Goal: Transaction & Acquisition: Purchase product/service

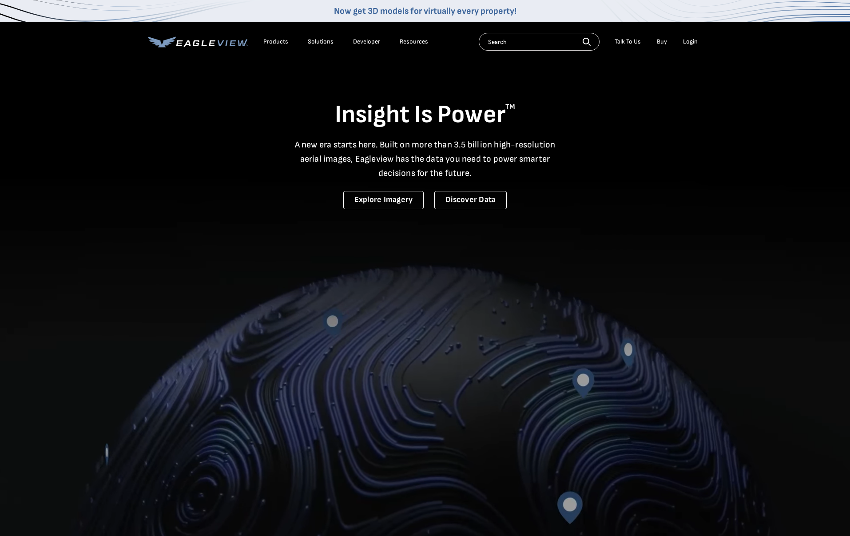
click at [689, 42] on div "Login" at bounding box center [690, 42] width 15 height 8
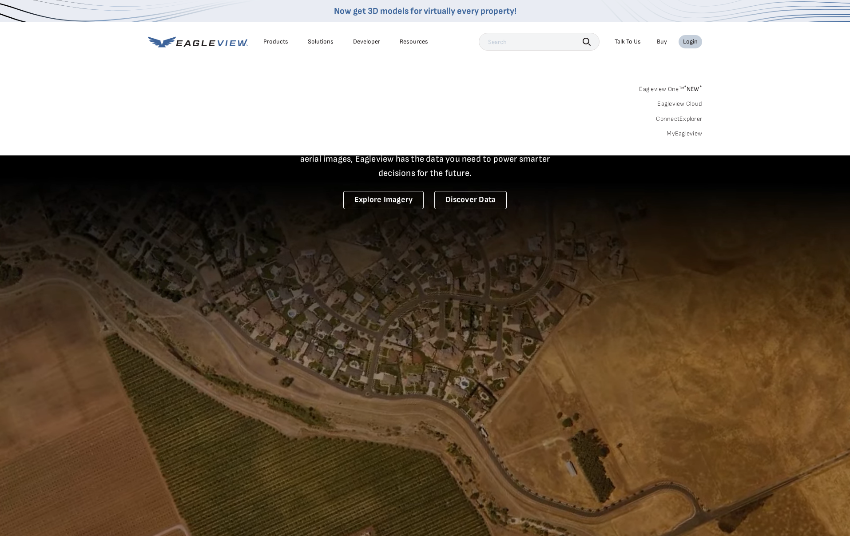
click at [688, 133] on link "MyEagleview" at bounding box center [684, 134] width 36 height 8
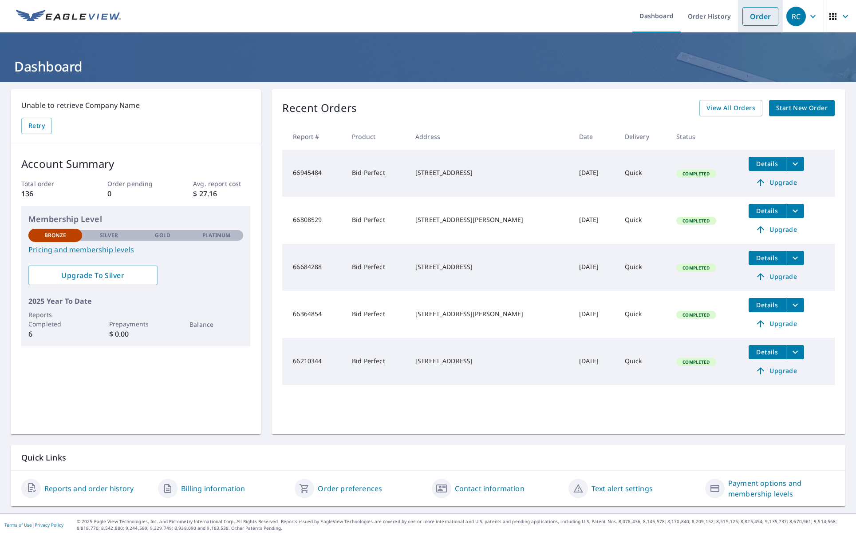
click at [755, 14] on link "Order" at bounding box center [761, 16] width 36 height 19
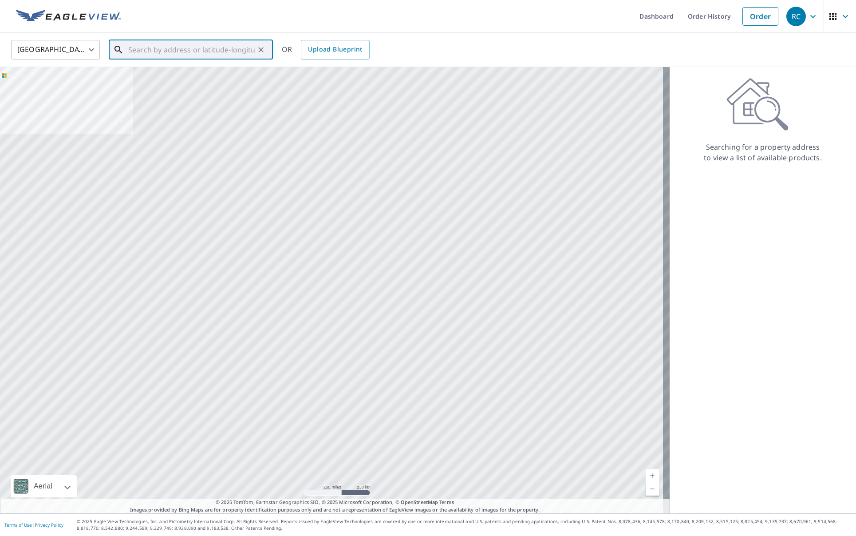
paste input "[STREET_ADDRESS][PERSON_NAME]"
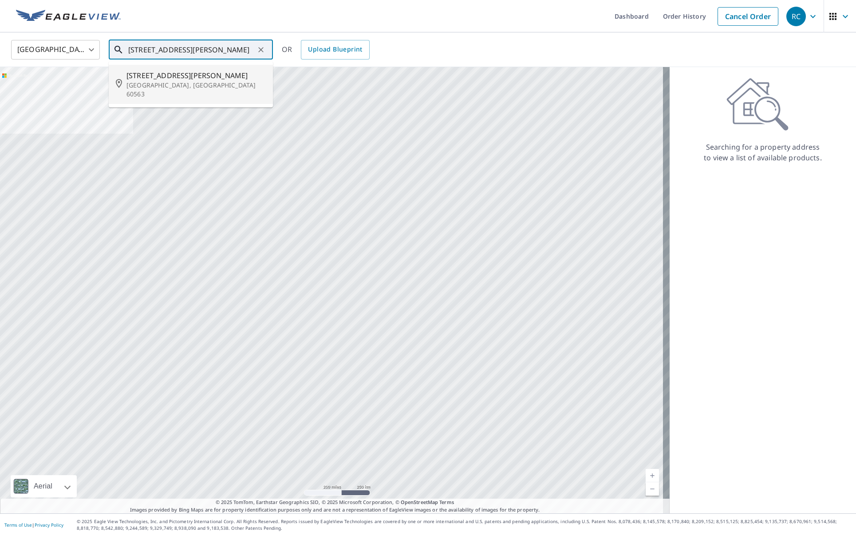
click at [198, 75] on span "[STREET_ADDRESS][PERSON_NAME]" at bounding box center [196, 75] width 139 height 11
type input "[STREET_ADDRESS][PERSON_NAME]"
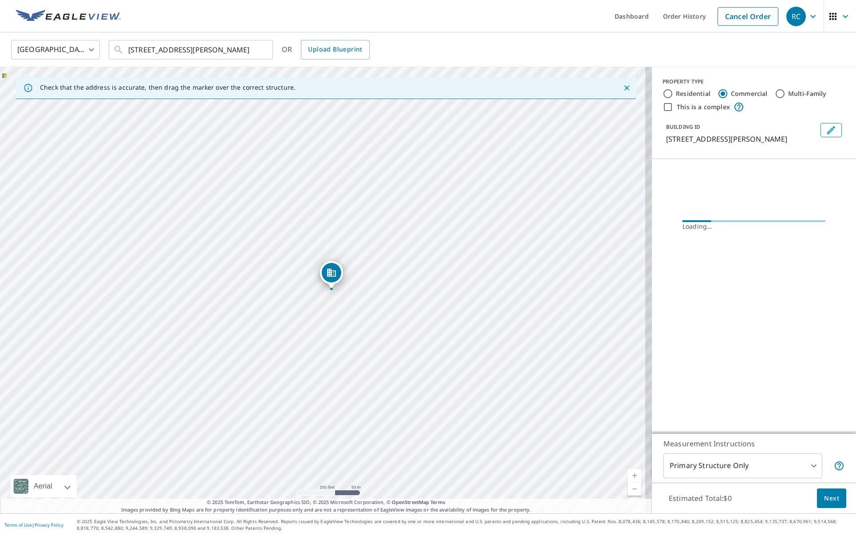
click at [663, 91] on input "Residential" at bounding box center [668, 93] width 11 height 11
radio input "true"
type input "1"
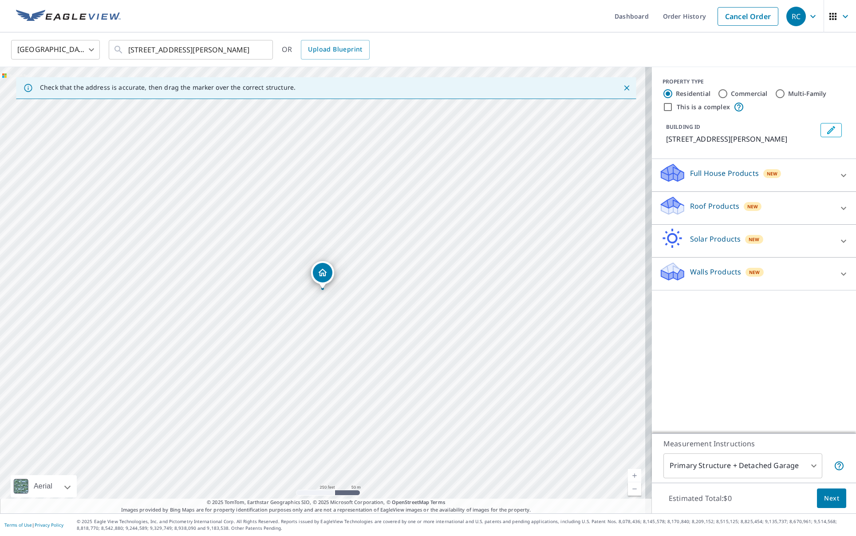
click at [833, 207] on div at bounding box center [843, 208] width 21 height 21
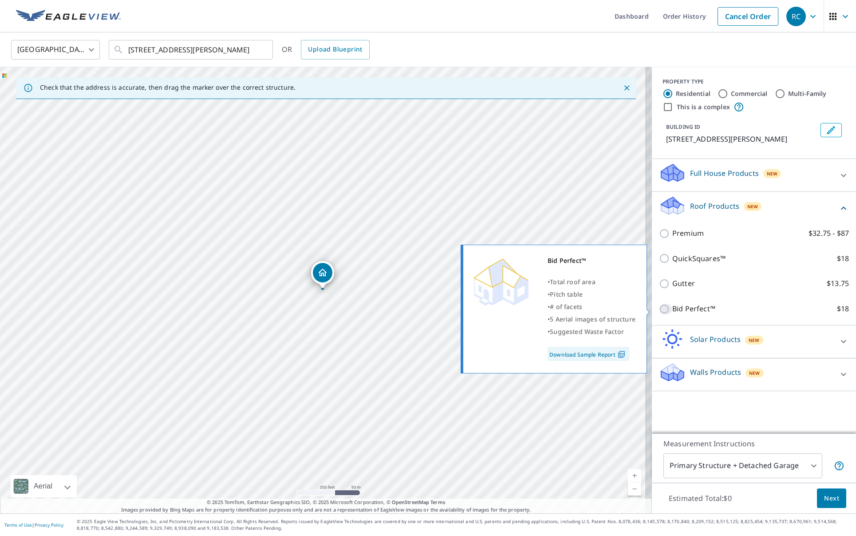
click at [663, 309] on input "Bid Perfect™ $18" at bounding box center [665, 309] width 13 height 11
checkbox input "true"
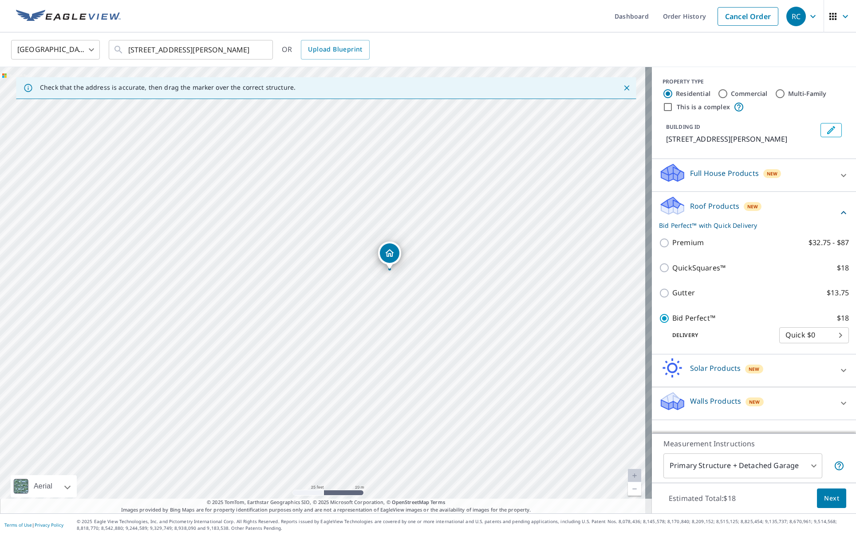
click at [794, 471] on body "RC RC Dashboard Order History Cancel Order RC United States [GEOGRAPHIC_DATA] ​…" at bounding box center [428, 268] width 856 height 536
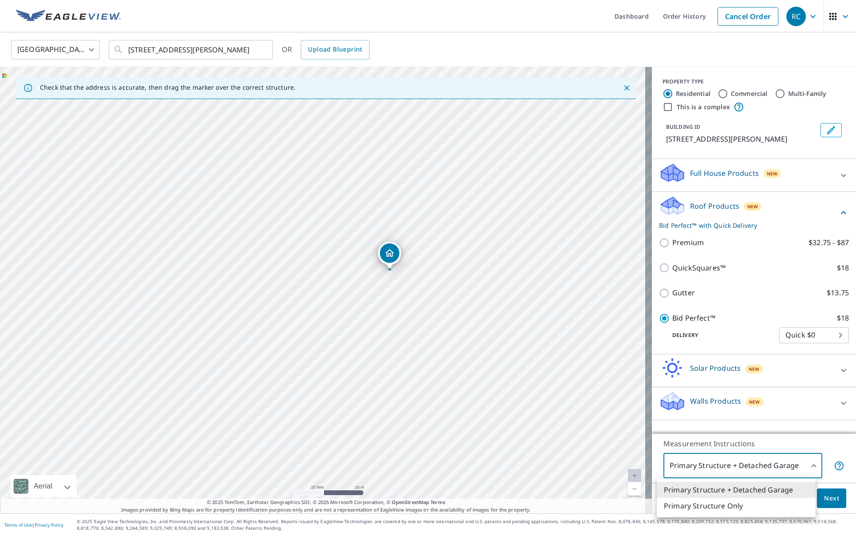
click at [831, 442] on div at bounding box center [428, 268] width 856 height 536
click at [834, 505] on button "Next" at bounding box center [831, 498] width 29 height 20
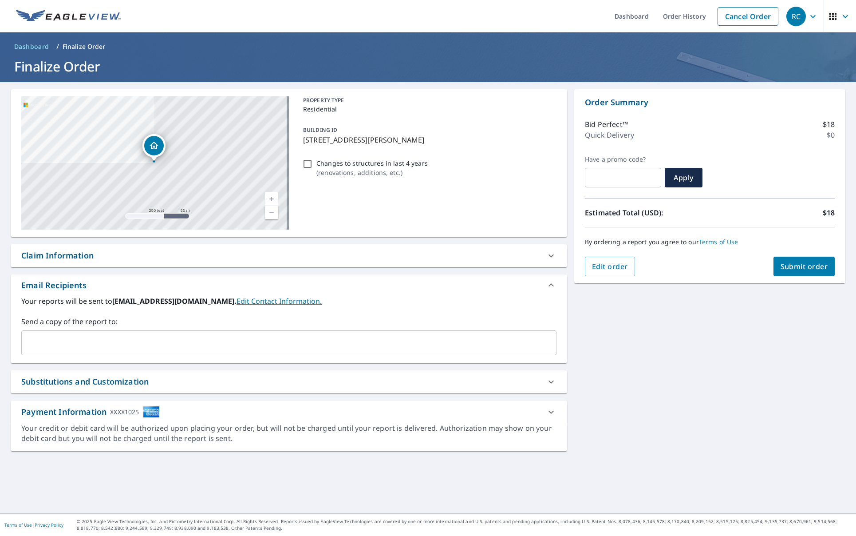
click at [549, 411] on icon at bounding box center [551, 411] width 5 height 3
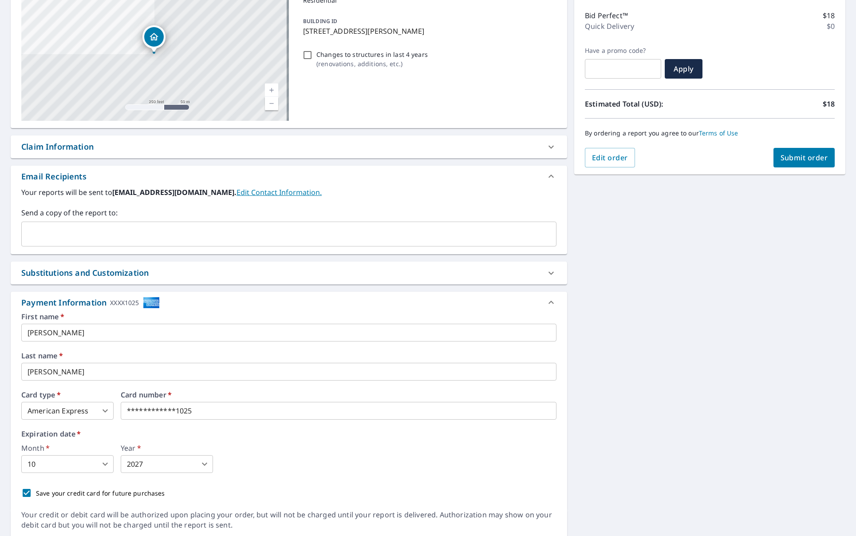
scroll to position [140, 0]
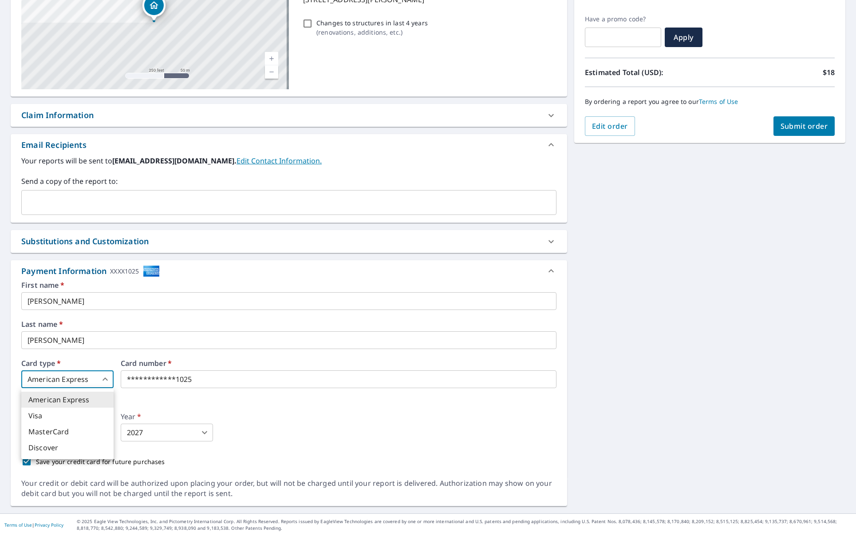
click at [106, 376] on body "RC RC Dashboard Order History Cancel Order RC Dashboard / Finalize Order Finali…" at bounding box center [428, 268] width 856 height 536
click at [297, 422] on div at bounding box center [428, 268] width 856 height 536
click at [87, 378] on body "RC RC Dashboard Order History Cancel Order RC Dashboard / Finalize Order Finali…" at bounding box center [428, 268] width 856 height 536
click at [56, 432] on li "MasterCard" at bounding box center [67, 432] width 92 height 16
type input "3"
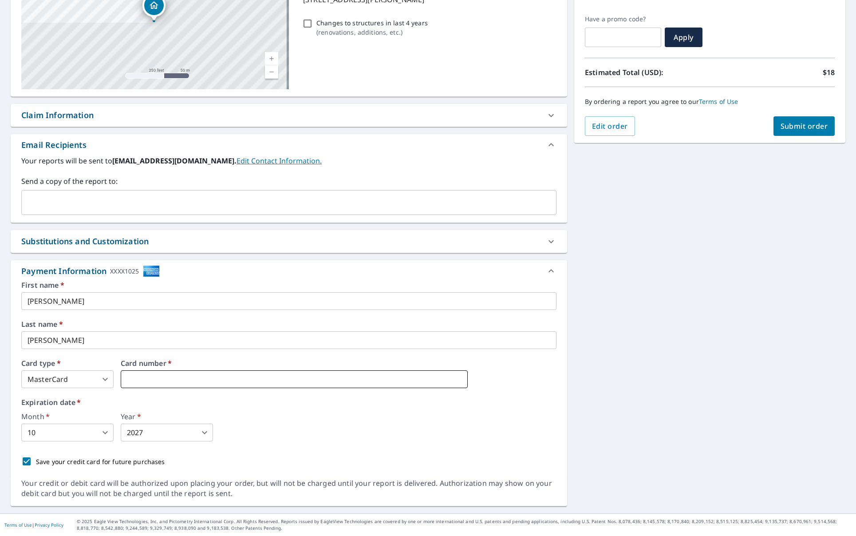
click at [196, 373] on iframe at bounding box center [294, 379] width 347 height 18
click at [78, 432] on body "RC RC Dashboard Order History Cancel Order RC Dashboard / Finalize Order Finali…" at bounding box center [428, 268] width 856 height 536
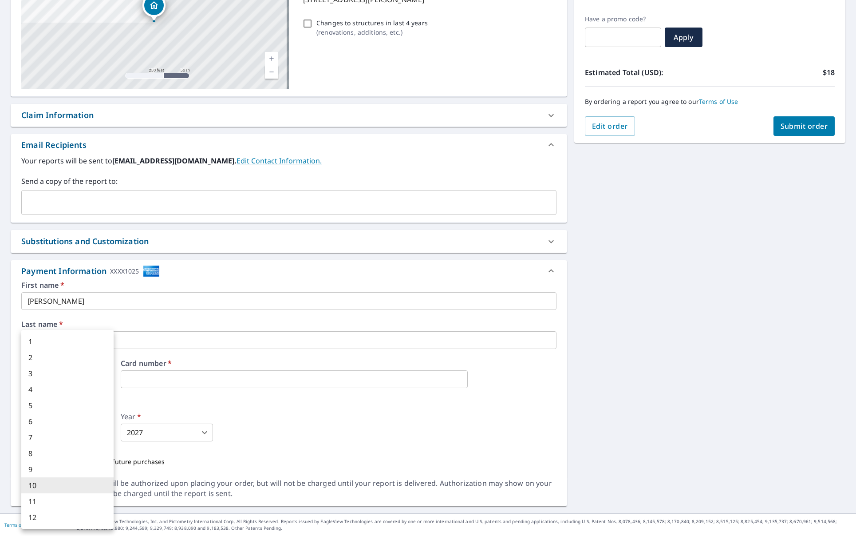
click at [52, 455] on li "8" at bounding box center [67, 453] width 92 height 16
type input "8"
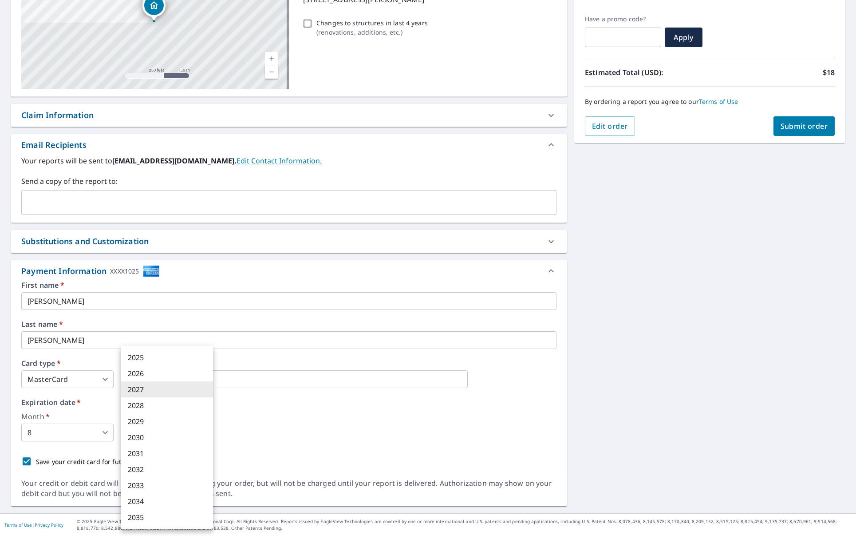
click at [158, 437] on body "RC RC Dashboard Order History Cancel Order RC Dashboard / Finalize Order Finali…" at bounding box center [428, 268] width 856 height 536
click at [140, 403] on li "2028" at bounding box center [167, 405] width 92 height 16
type input "2028"
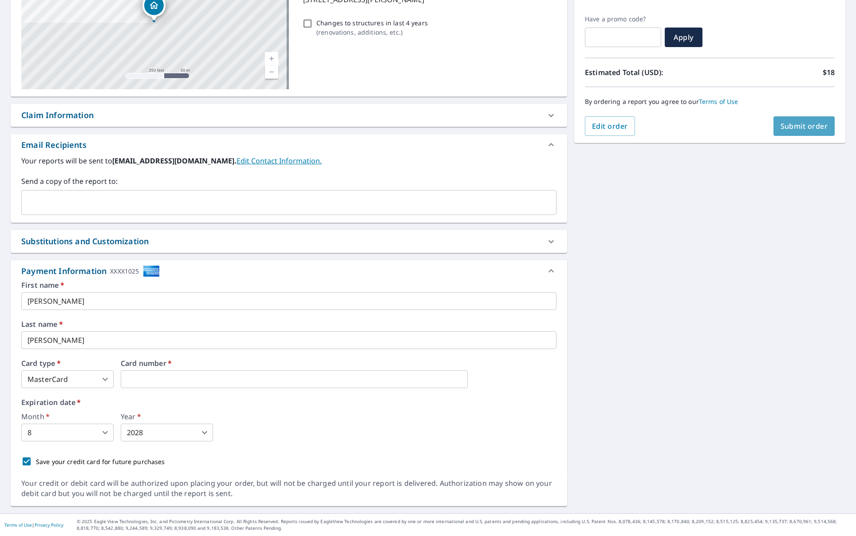
click at [797, 129] on span "Submit order" at bounding box center [805, 126] width 48 height 10
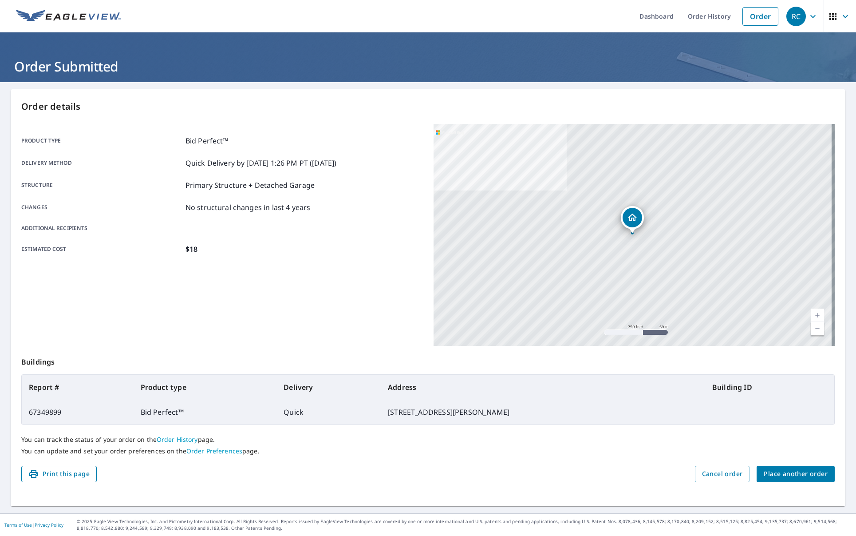
click at [81, 471] on span "Print this page" at bounding box center [58, 473] width 61 height 11
